Goal: Check status

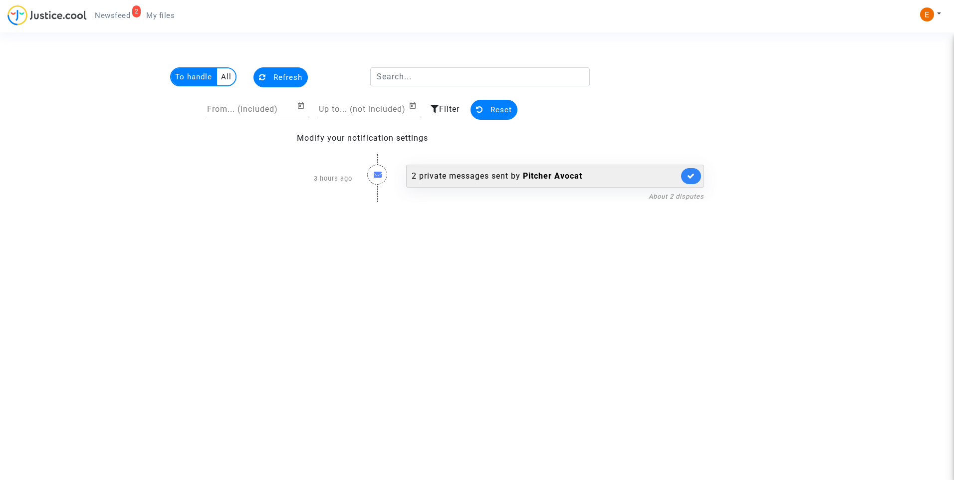
click at [474, 187] on div "2 private messages sent by [PERSON_NAME]" at bounding box center [555, 176] width 298 height 23
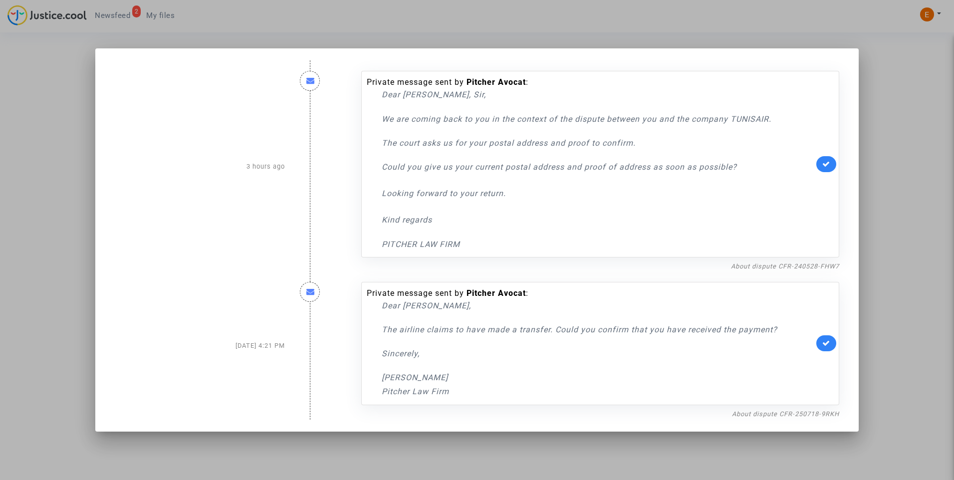
click at [772, 261] on div "About dispute CFR-240528-FHW7" at bounding box center [600, 266] width 478 height 12
click at [773, 264] on link "About dispute CFR-240528-FHW7" at bounding box center [785, 266] width 108 height 7
click at [832, 168] on link at bounding box center [827, 164] width 20 height 16
click at [899, 161] on div at bounding box center [477, 240] width 954 height 480
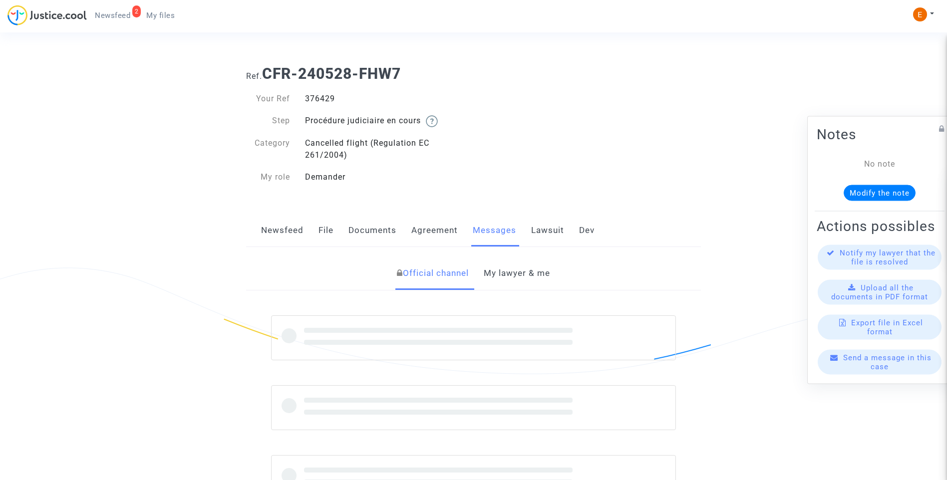
click at [321, 99] on div "376429" at bounding box center [385, 99] width 176 height 12
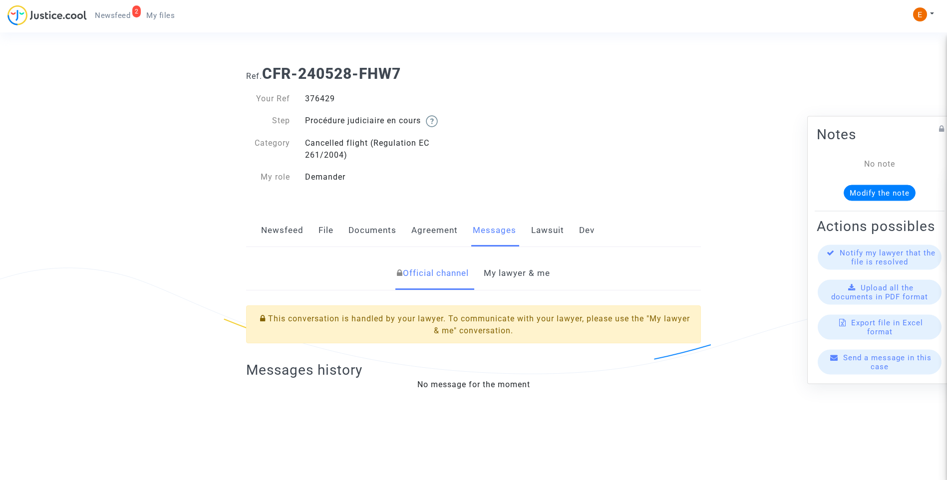
copy div "376429"
click at [507, 278] on link "My lawyer & me" at bounding box center [517, 273] width 66 height 33
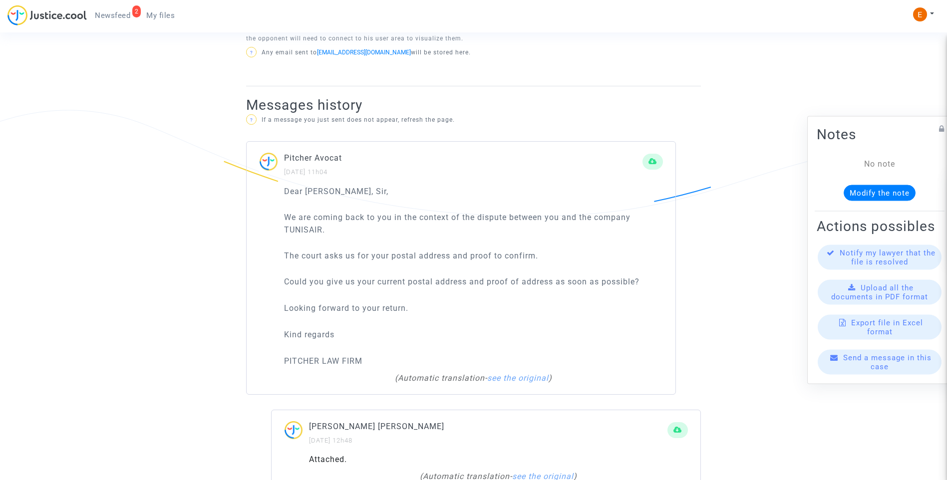
scroll to position [699, 0]
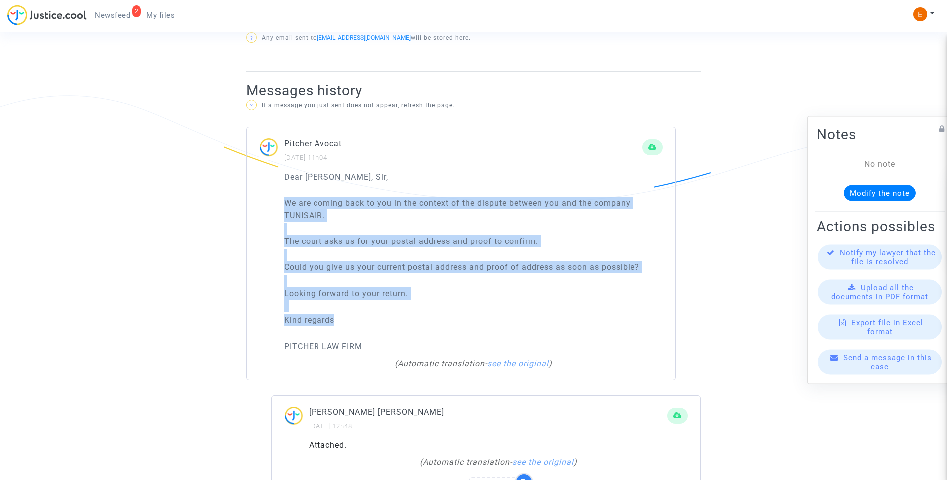
drag, startPoint x: 282, startPoint y: 191, endPoint x: 592, endPoint y: 305, distance: 330.4
click at [592, 305] on div "Dear [PERSON_NAME], [PERSON_NAME], We are coming back to you in the context of …" at bounding box center [461, 275] width 429 height 209
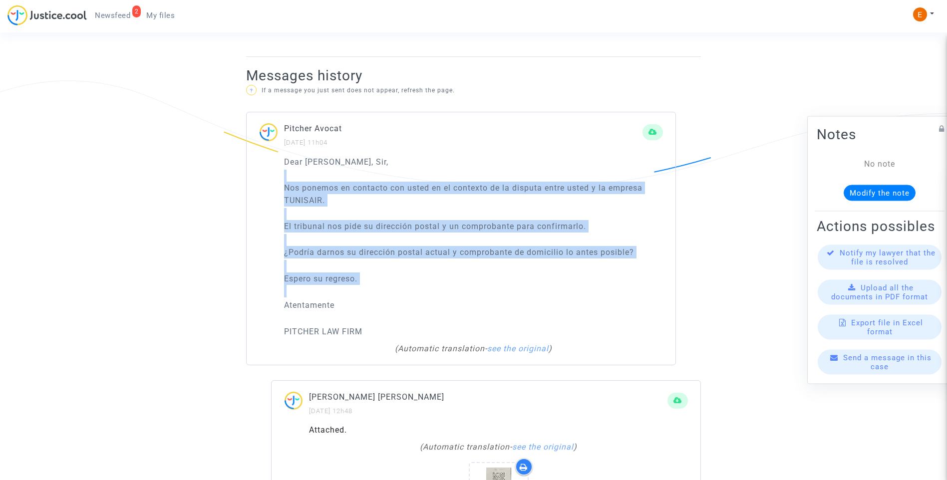
scroll to position [694, 0]
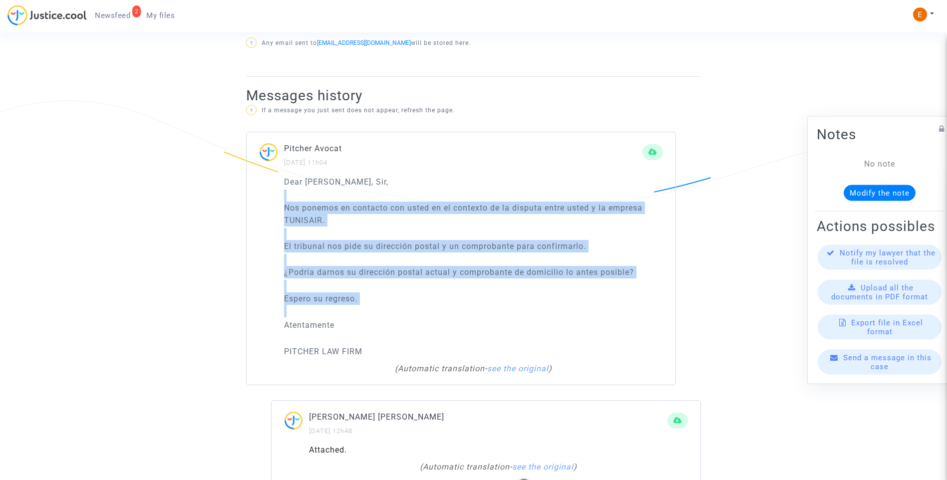
click at [434, 213] on p "Nos ponemos en contacto con usted en el contexto de la disputa entre usted y la…" at bounding box center [473, 214] width 379 height 25
